Goal: Transaction & Acquisition: Purchase product/service

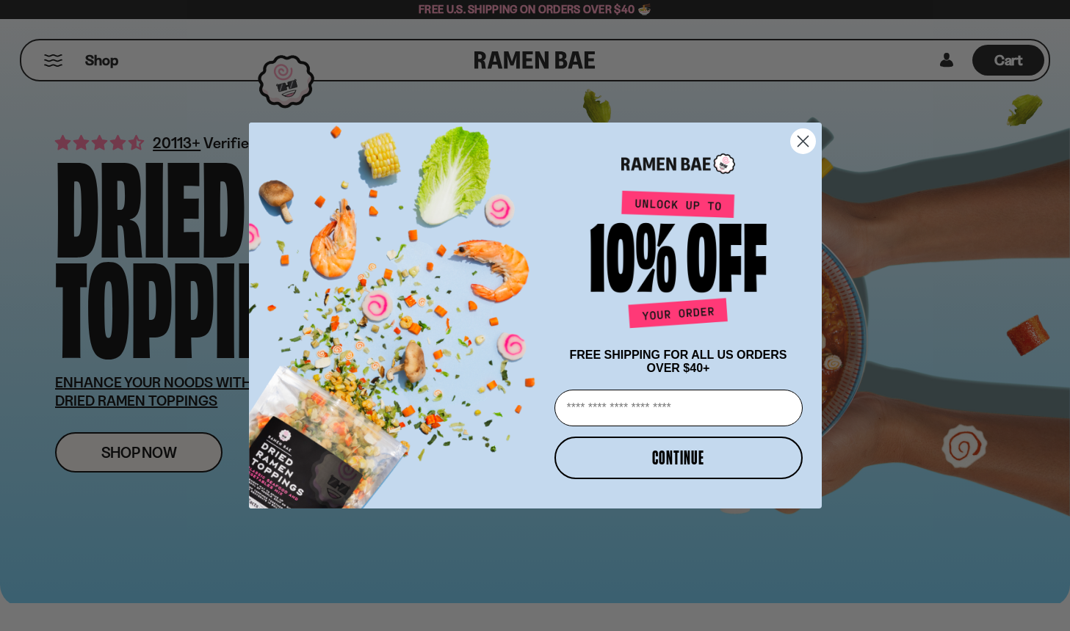
click at [805, 142] on circle "Close dialog" at bounding box center [802, 141] width 24 height 24
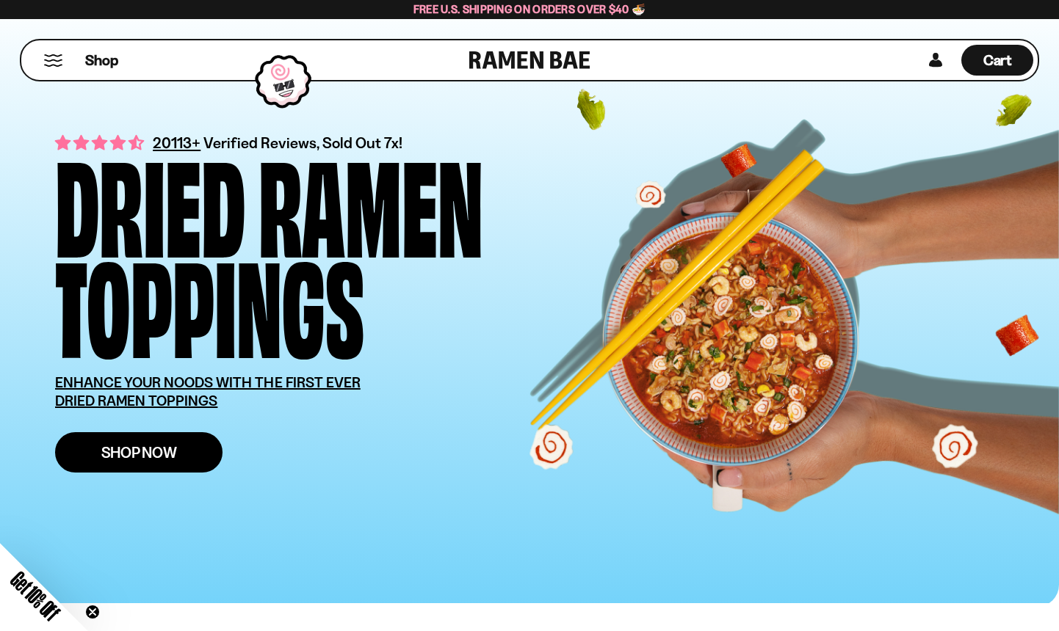
click at [174, 449] on span "Shop Now" at bounding box center [139, 452] width 76 height 15
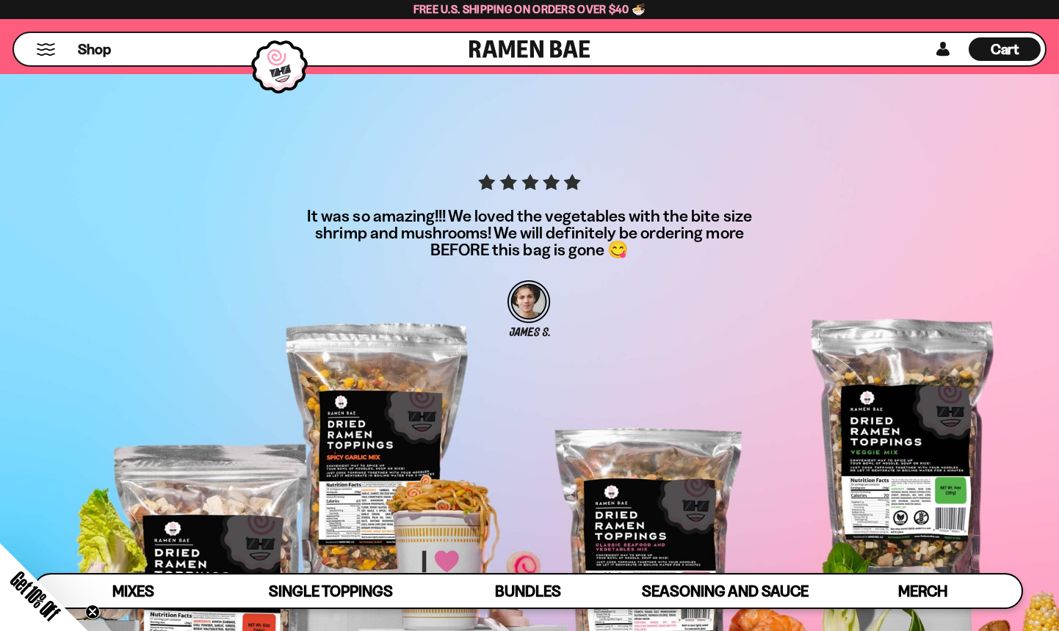
scroll to position [4238, 0]
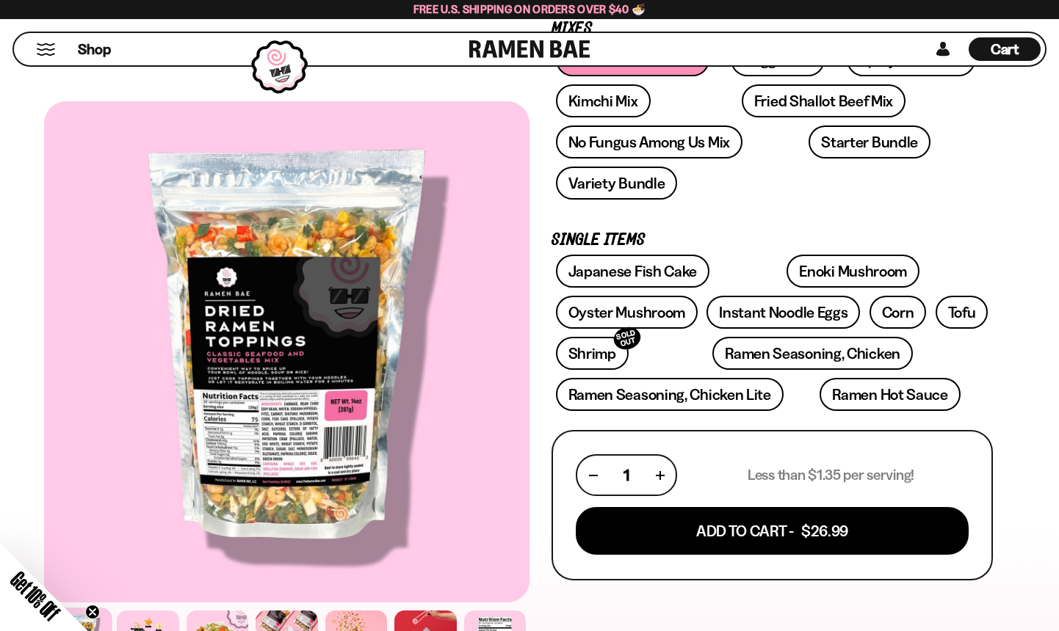
scroll to position [274, 0]
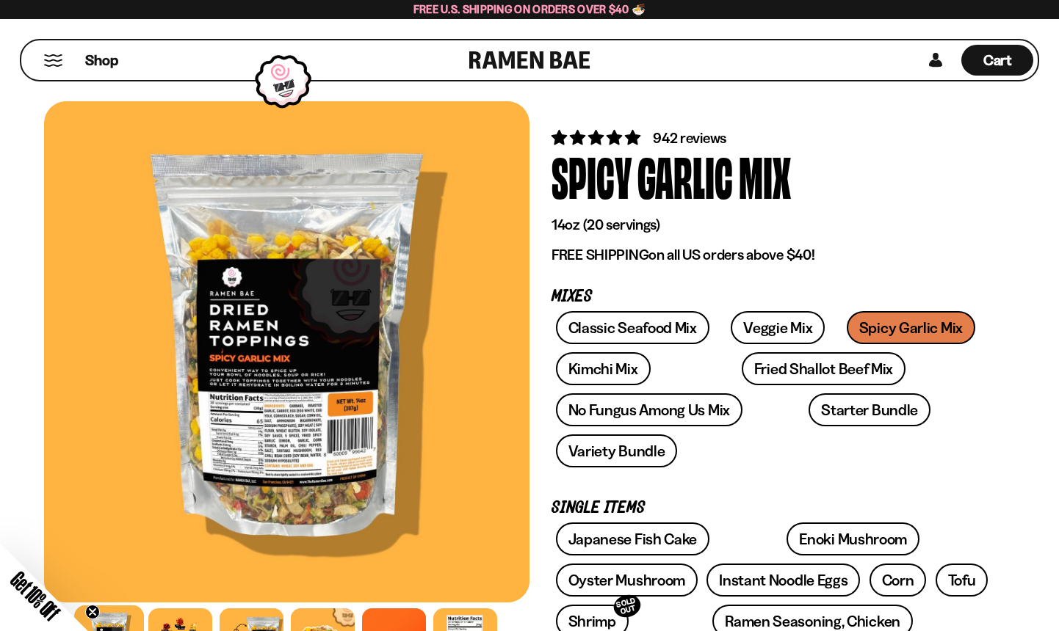
scroll to position [6, 0]
click at [104, 63] on span "Shop" at bounding box center [102, 60] width 36 height 22
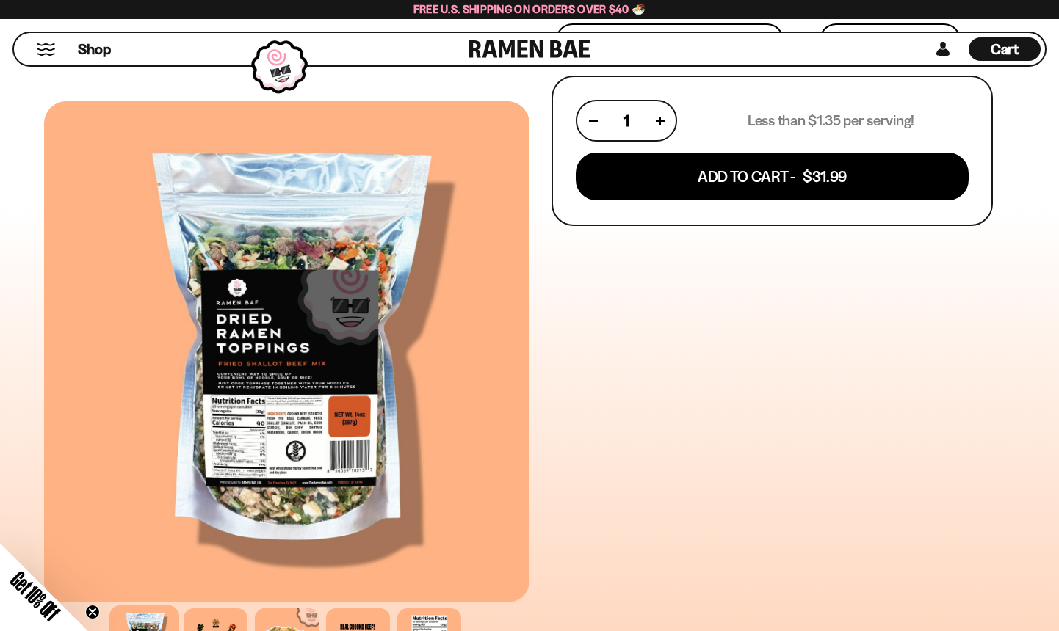
scroll to position [632, 0]
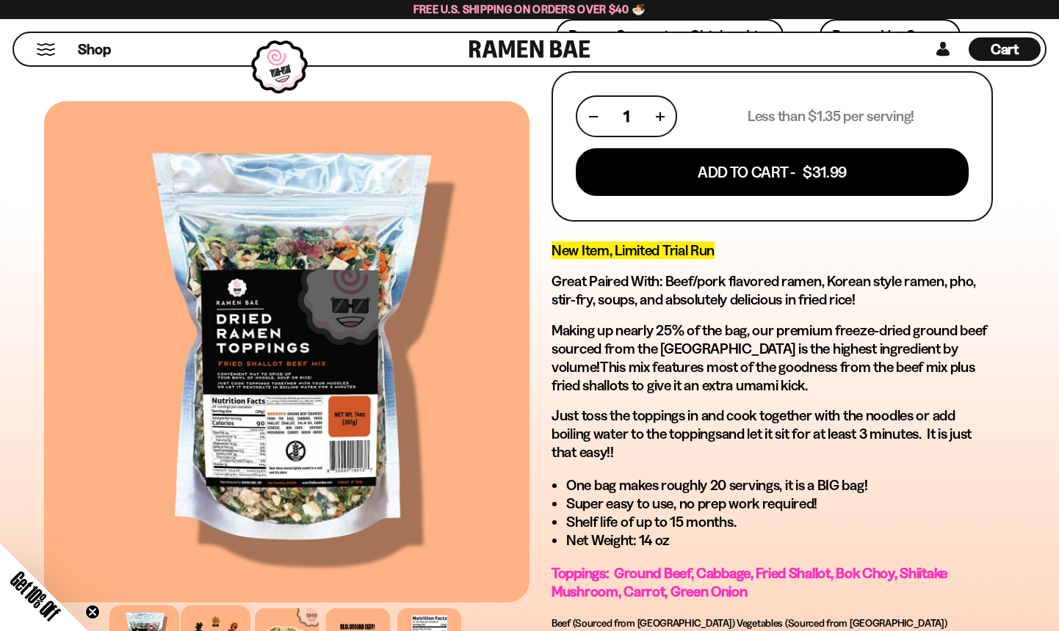
click at [223, 622] on div at bounding box center [216, 641] width 70 height 70
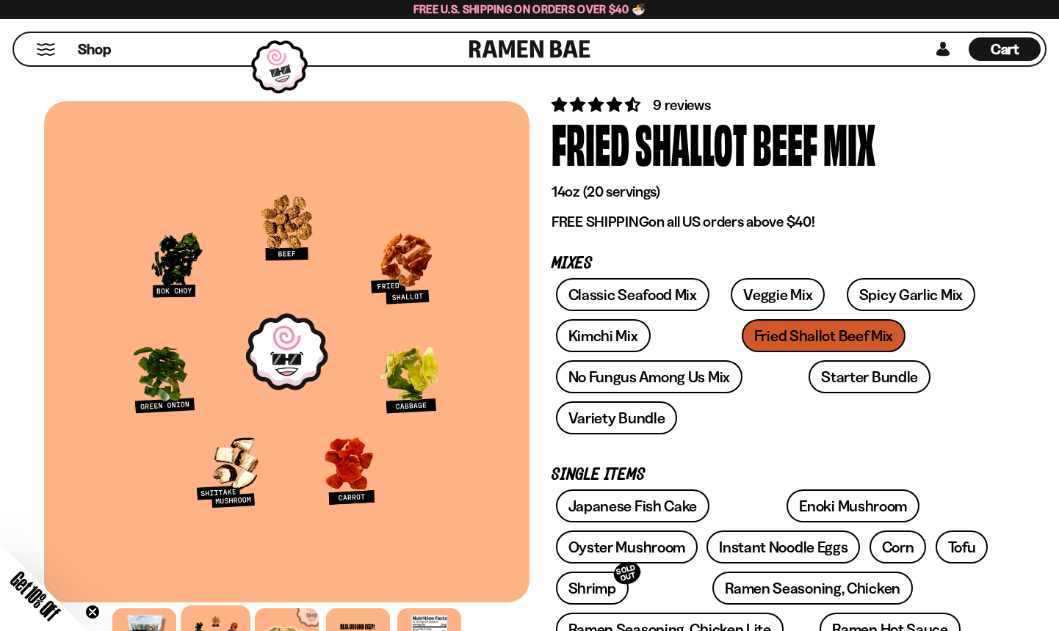
scroll to position [0, 0]
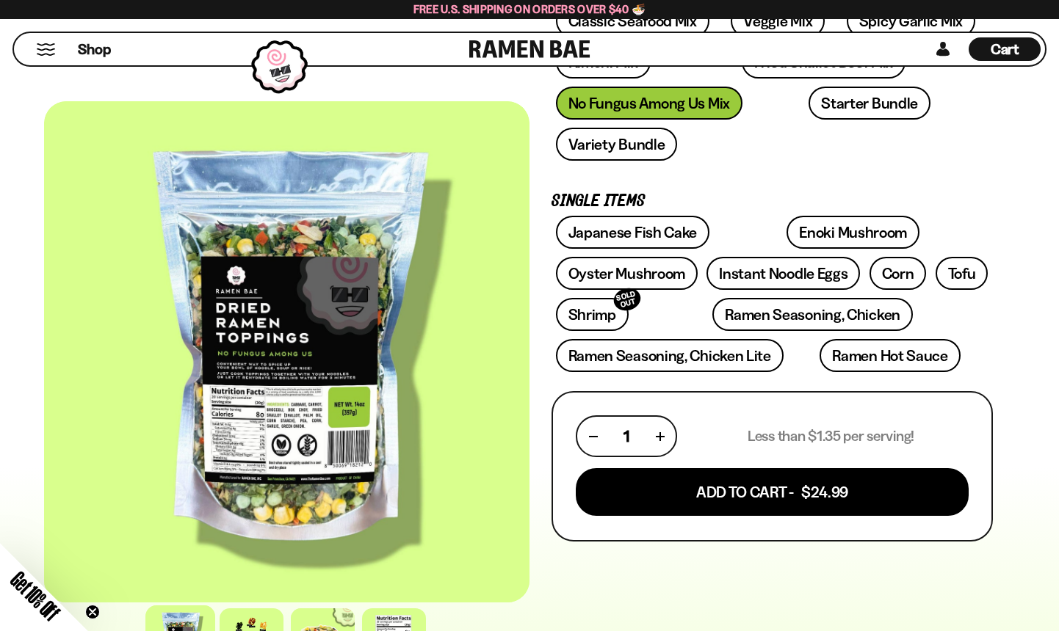
scroll to position [314, 0]
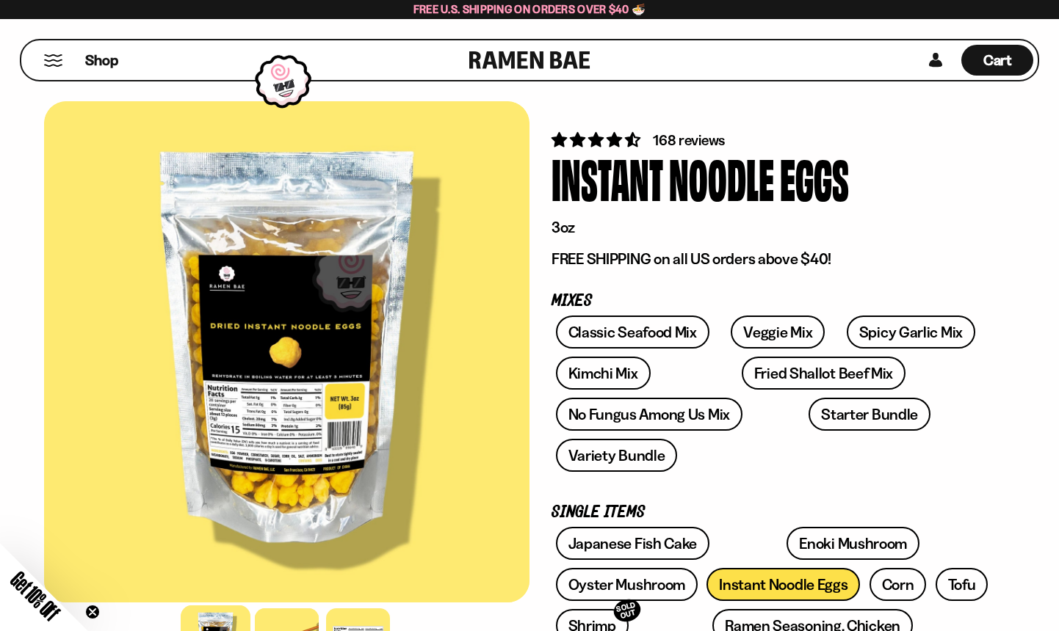
scroll to position [6, 0]
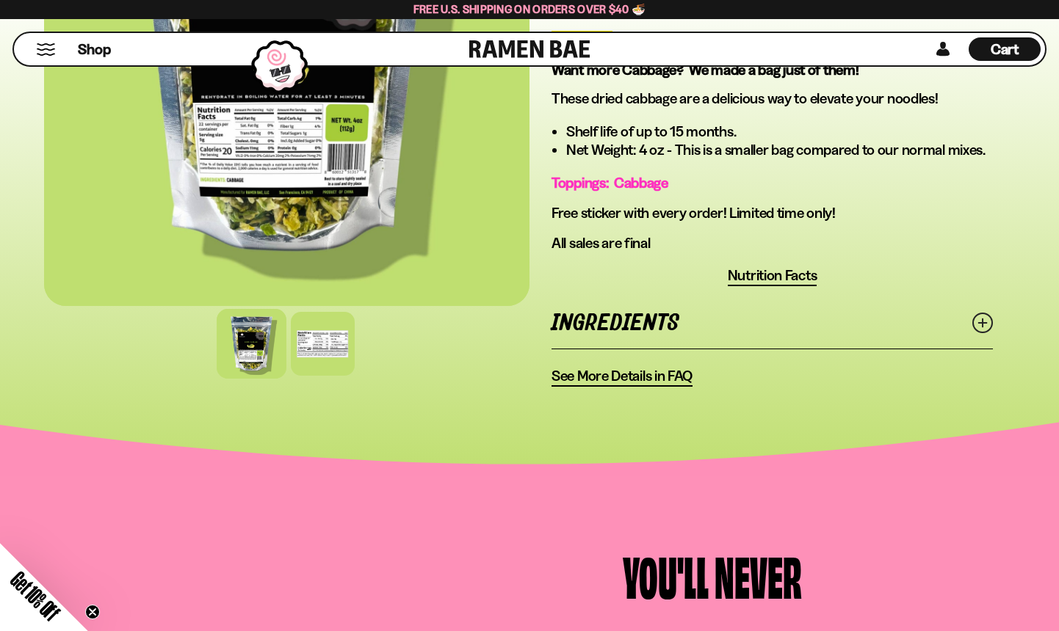
scroll to position [516, 0]
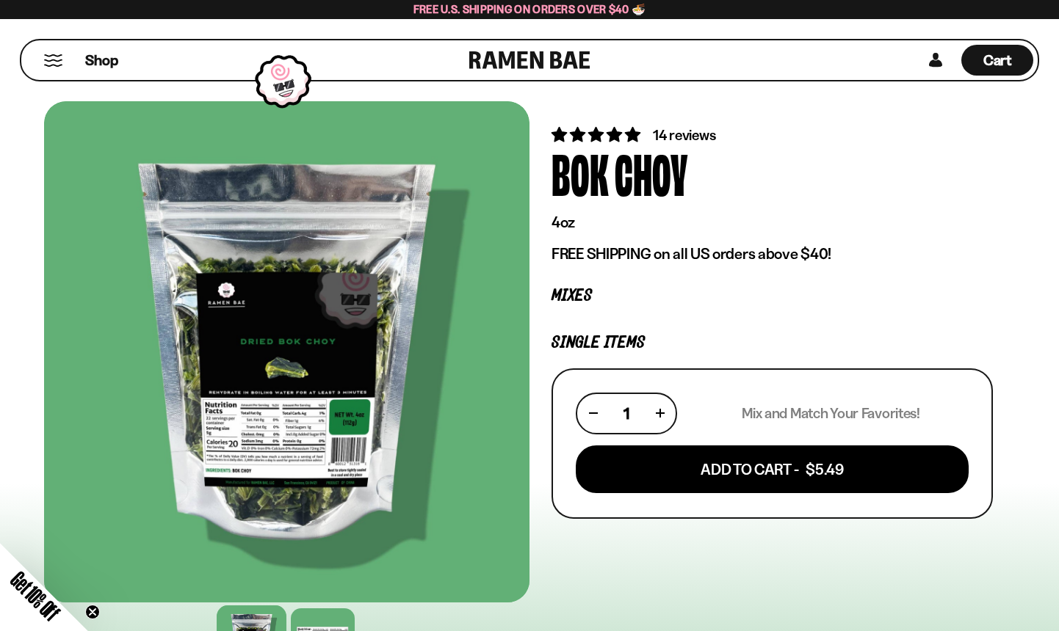
scroll to position [12, 0]
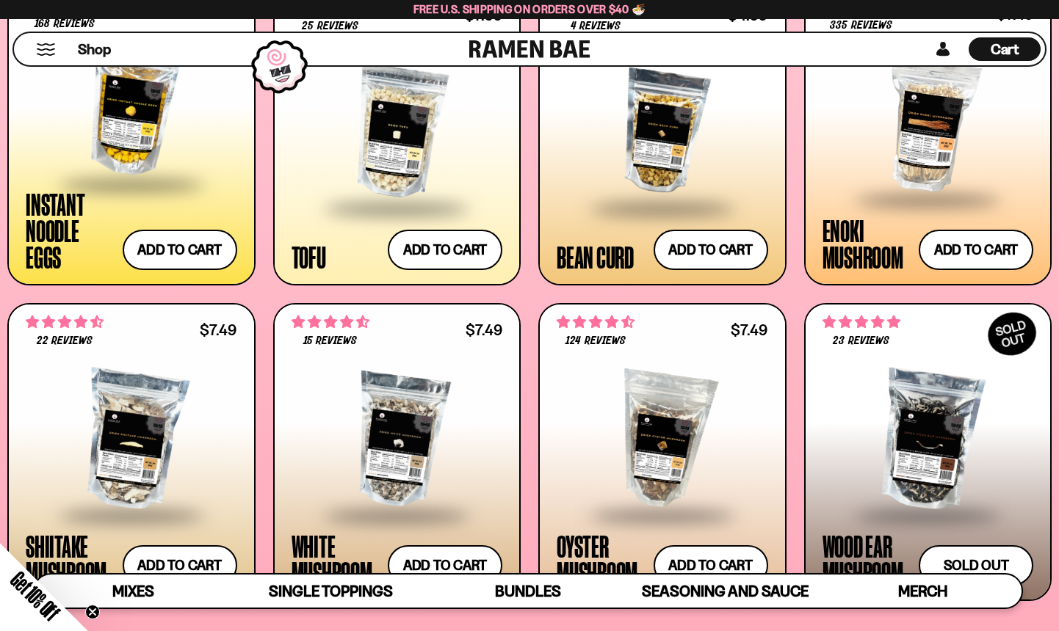
scroll to position [1447, 0]
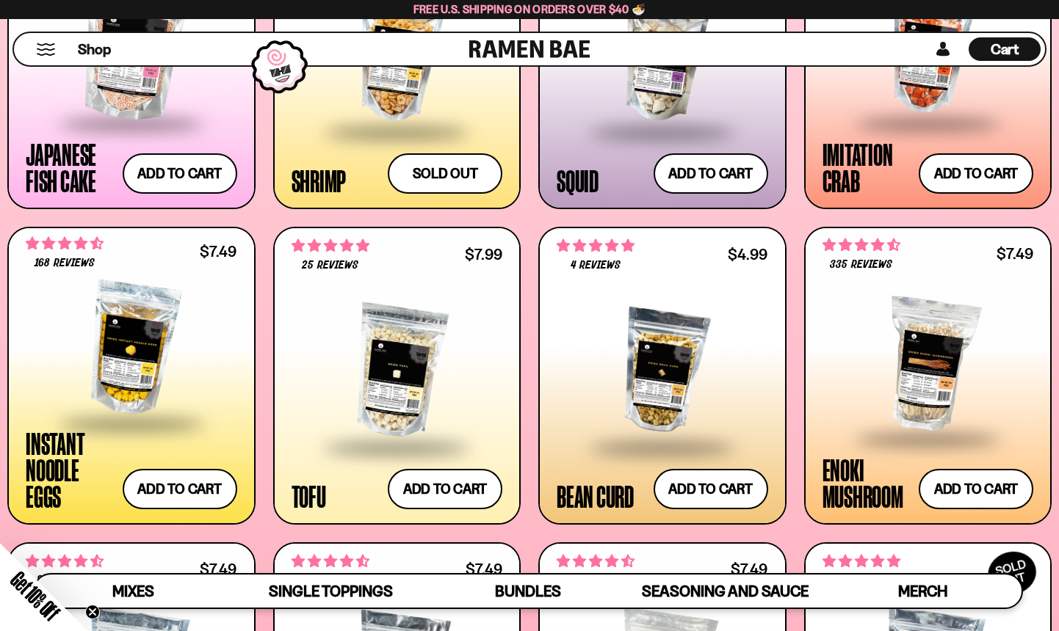
click at [639, 355] on div at bounding box center [661, 371] width 211 height 150
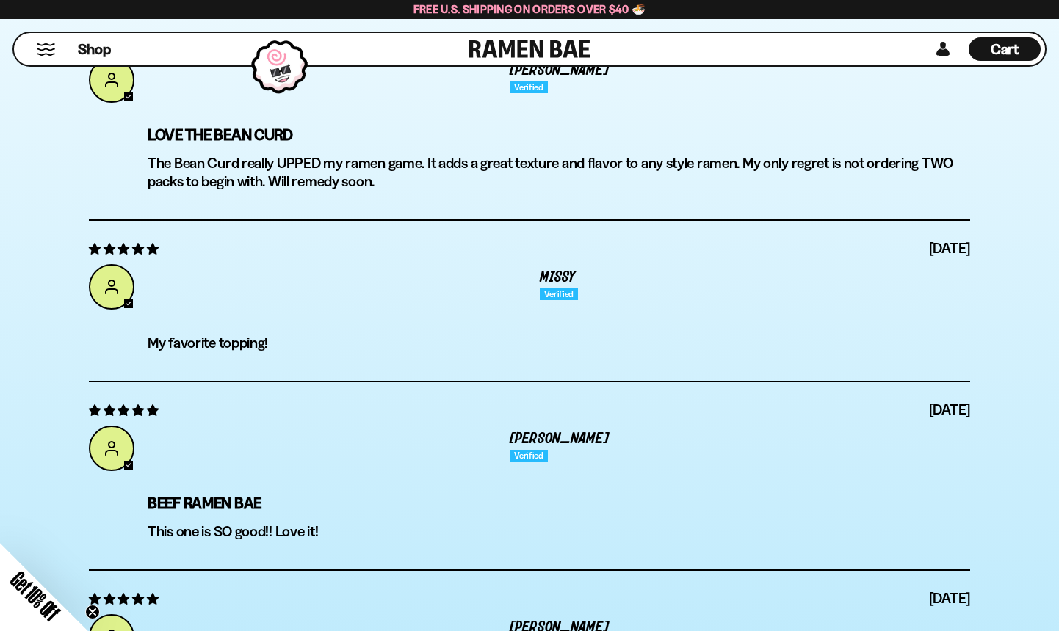
scroll to position [4640, 0]
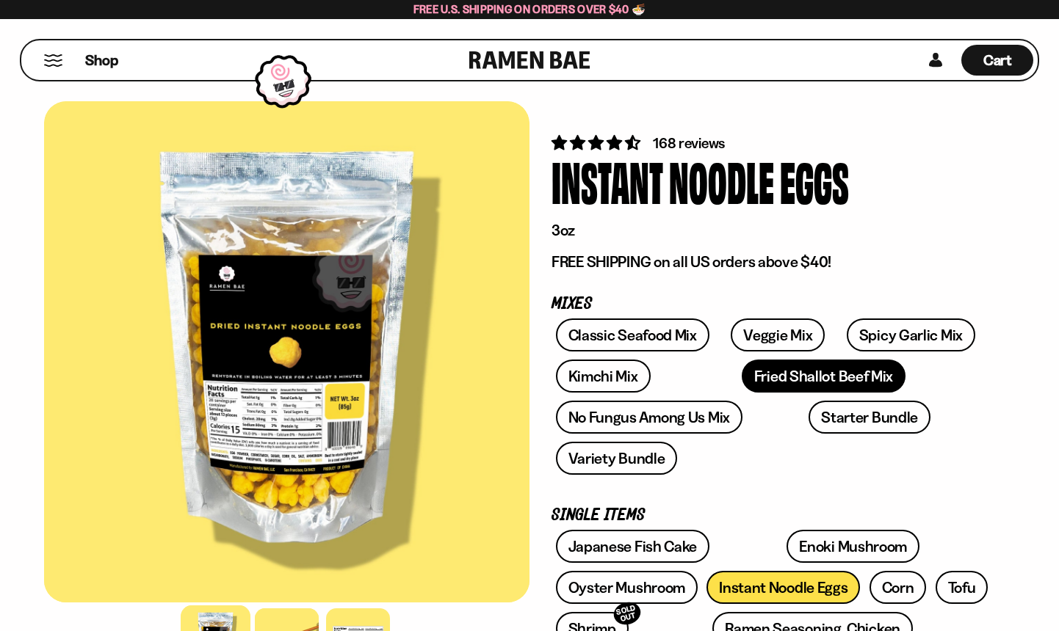
scroll to position [6, 0]
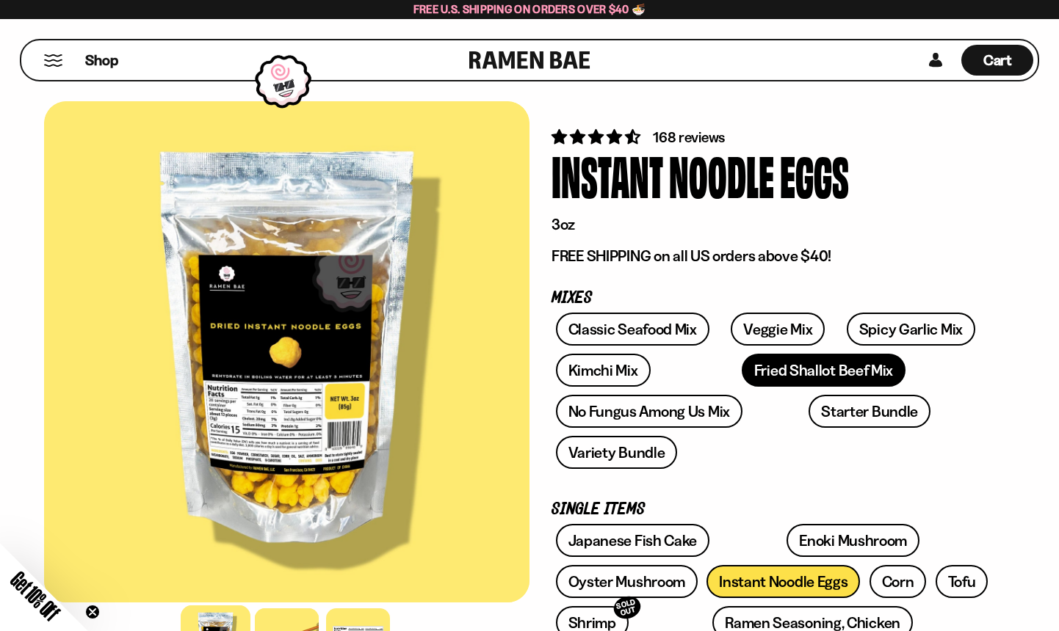
click at [747, 381] on link "Fried Shallot Beef Mix" at bounding box center [823, 370] width 164 height 33
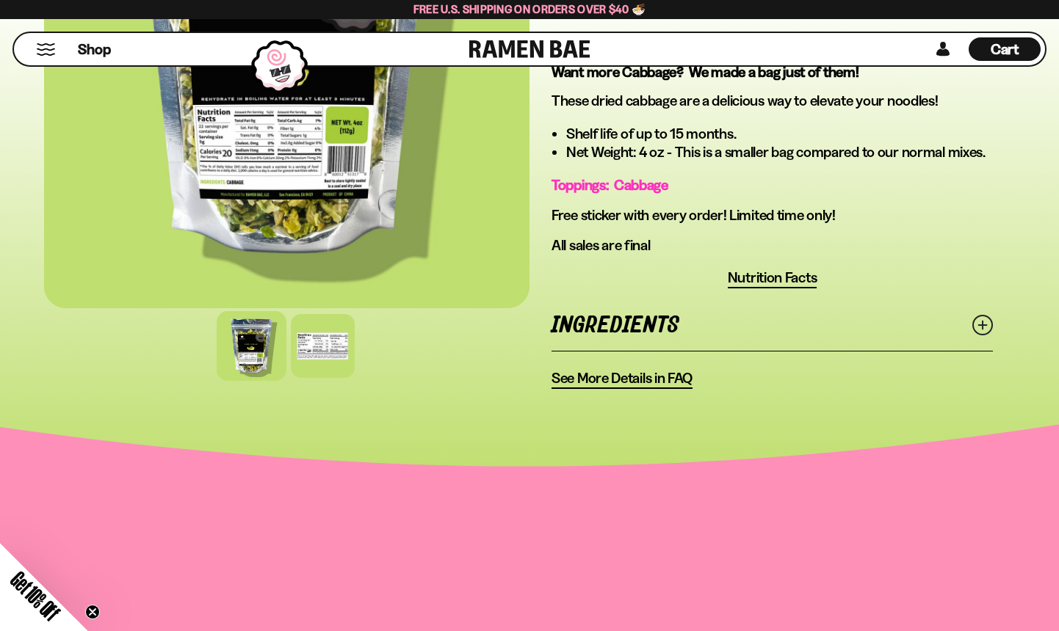
scroll to position [514, 0]
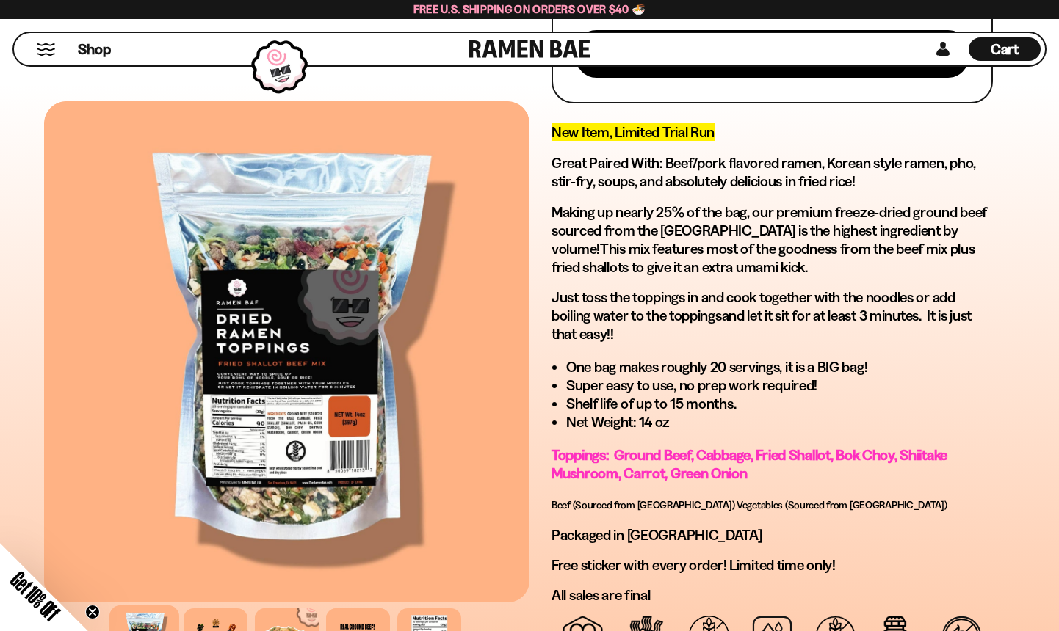
scroll to position [751, 0]
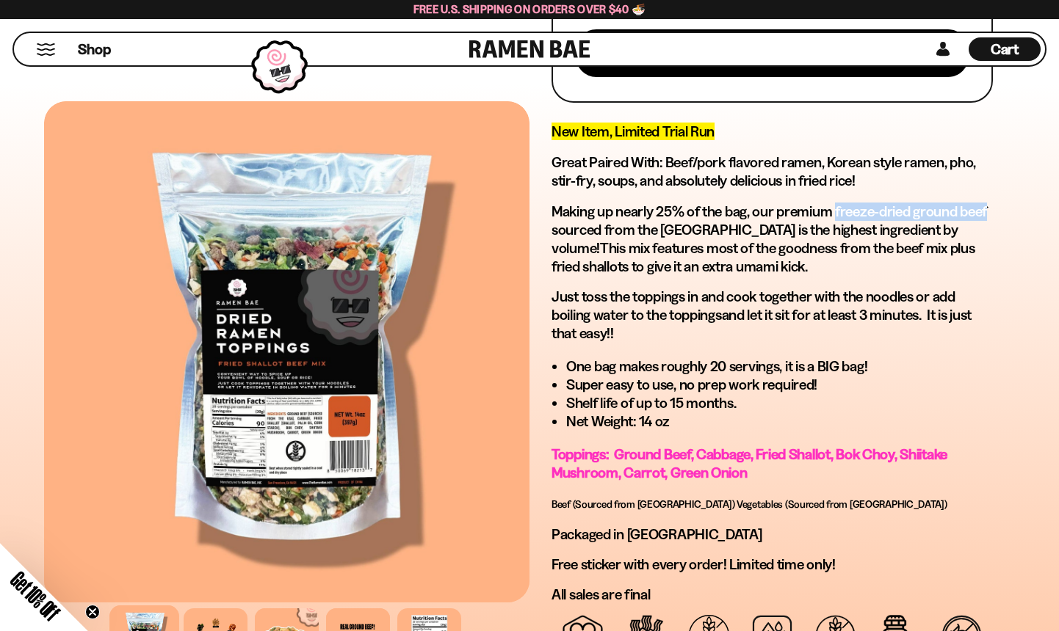
drag, startPoint x: 837, startPoint y: 210, endPoint x: 1005, endPoint y: 208, distance: 168.1
click at [1005, 208] on div "9 reviews Fried Shallot Beef Mix 14oz (20 servings) FREE SHIPPING on all US ord…" at bounding box center [771, 90] width 485 height 1493
copy p "freeze-dried ground beef"
